Goal: Navigation & Orientation: Go to known website

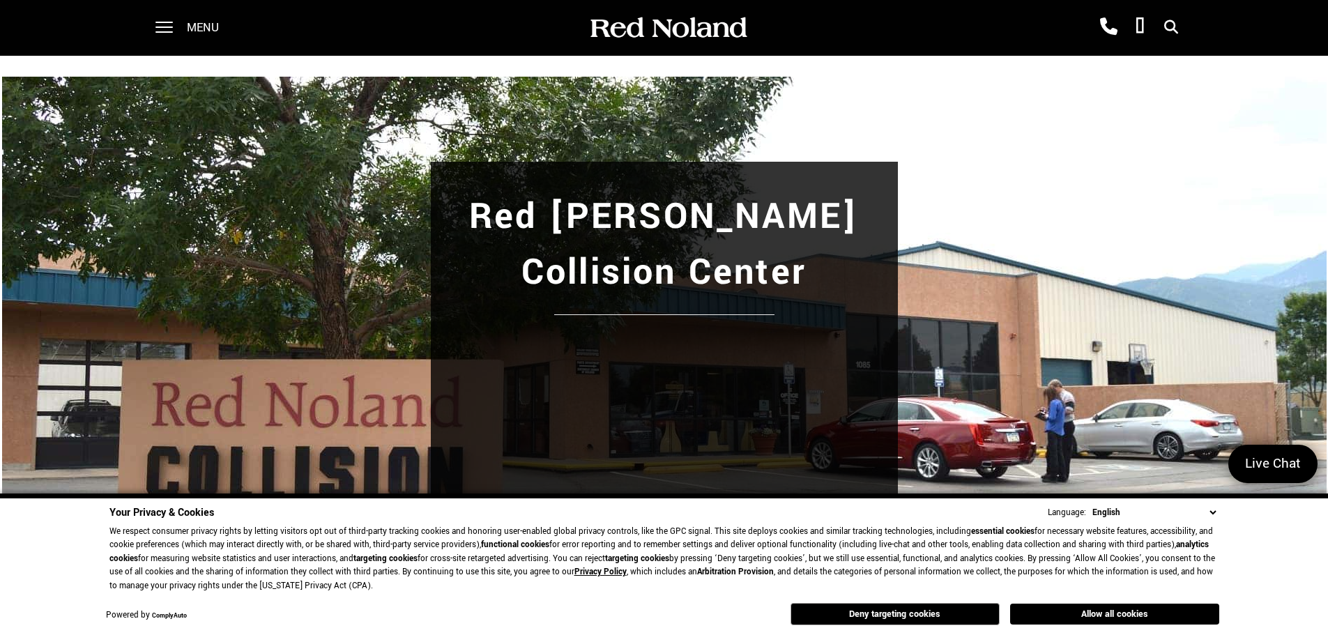
click at [920, 125] on div "Red [PERSON_NAME] Collision Center" at bounding box center [664, 394] width 1328 height 676
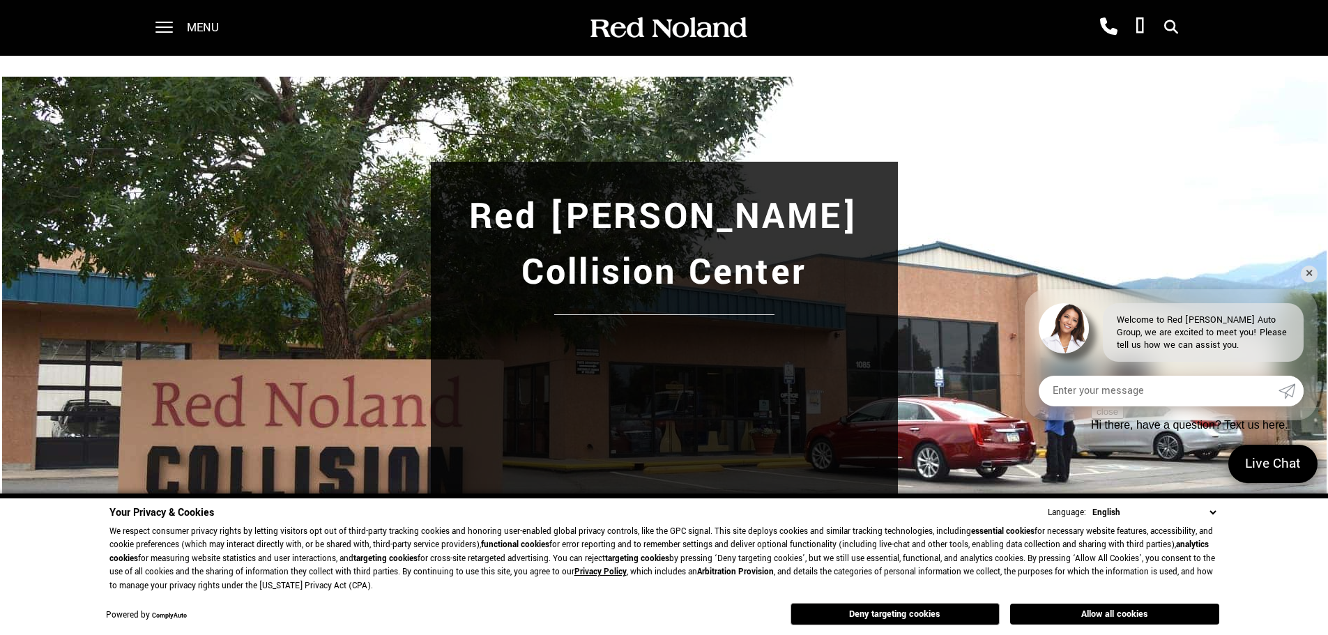
click at [966, 614] on button "Deny targeting cookies" at bounding box center [895, 614] width 209 height 22
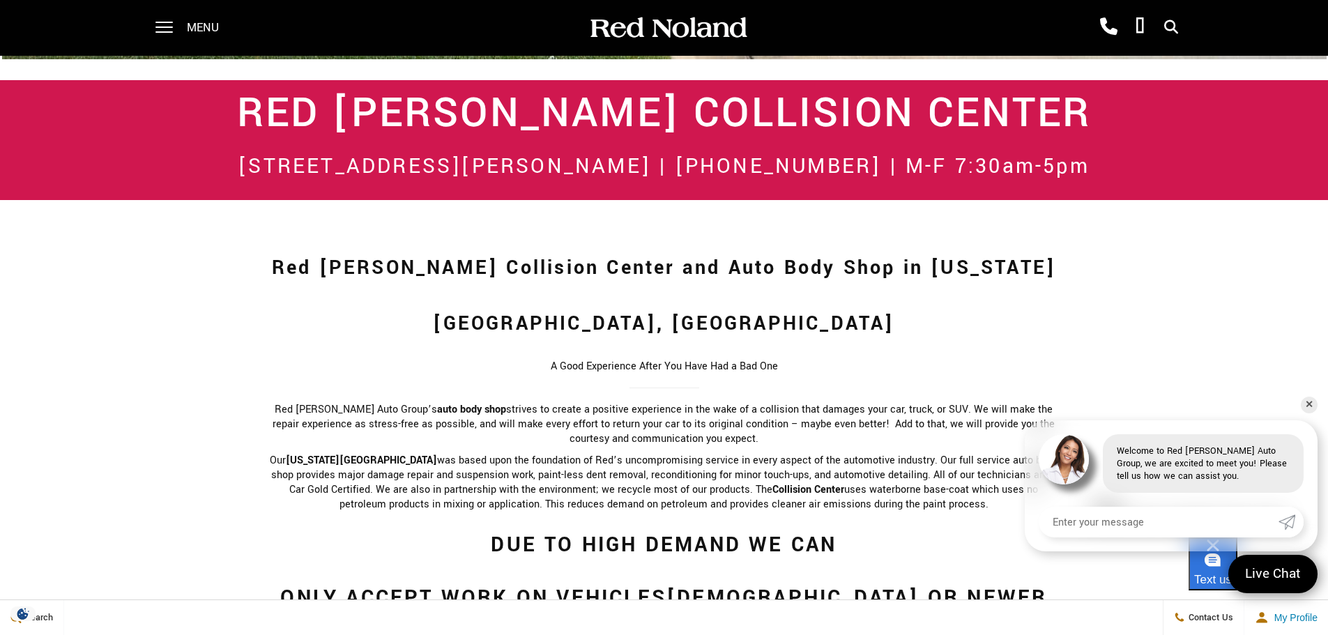
scroll to position [627, 0]
